Goal: Transaction & Acquisition: Purchase product/service

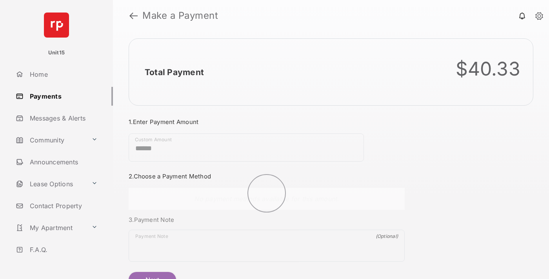
scroll to position [42, 0]
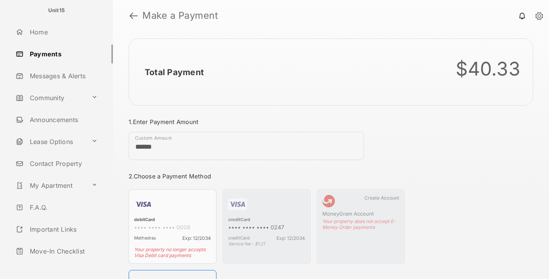
click at [61, 264] on link "Logout" at bounding box center [63, 273] width 100 height 19
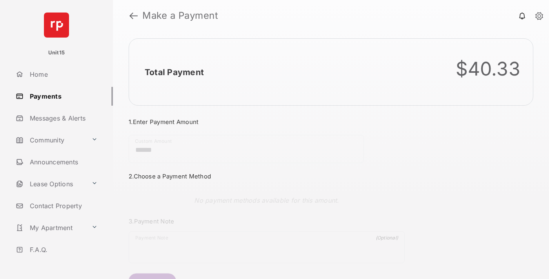
scroll to position [42, 0]
